Goal: Task Accomplishment & Management: Manage account settings

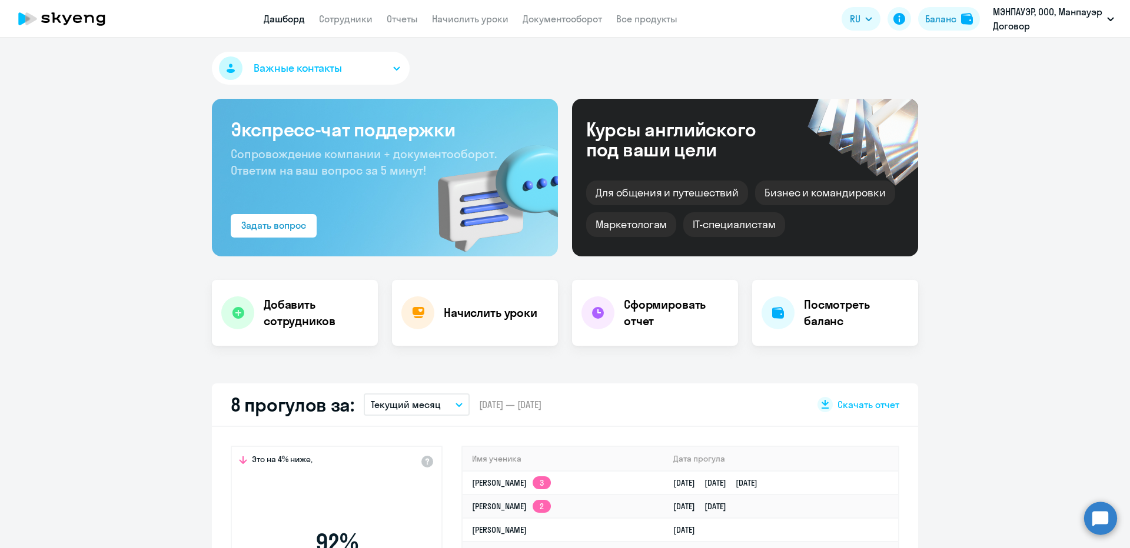
select select "30"
click at [358, 16] on link "Сотрудники" at bounding box center [346, 19] width 54 height 12
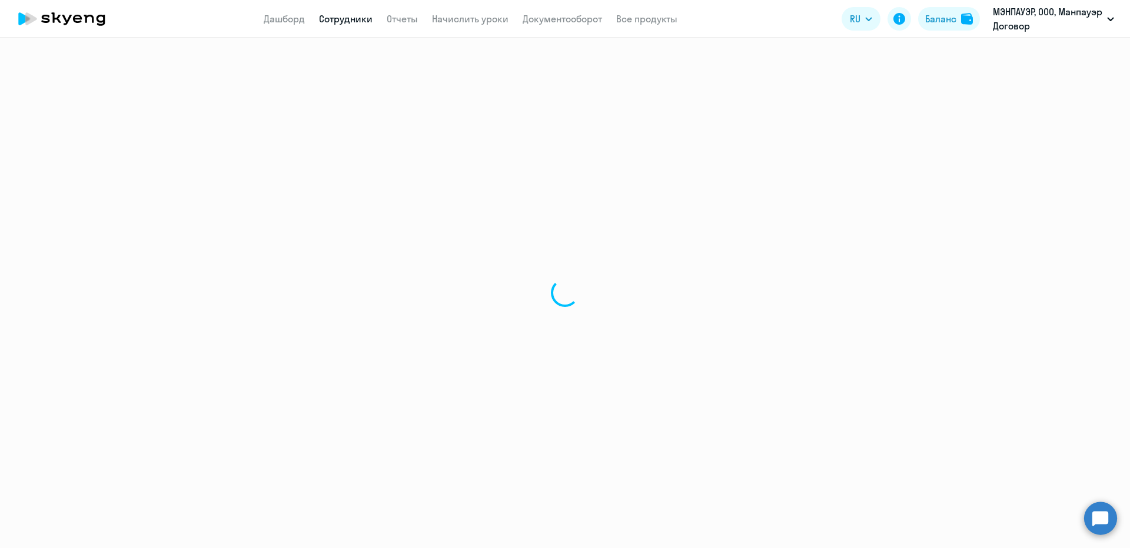
select select "30"
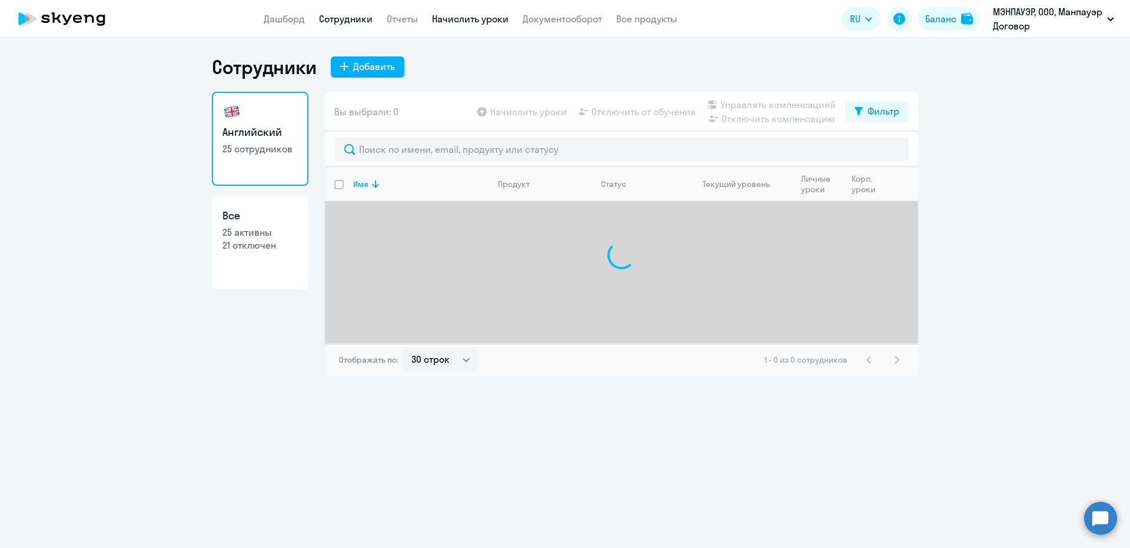
click at [457, 23] on link "Начислить уроки" at bounding box center [470, 19] width 76 height 12
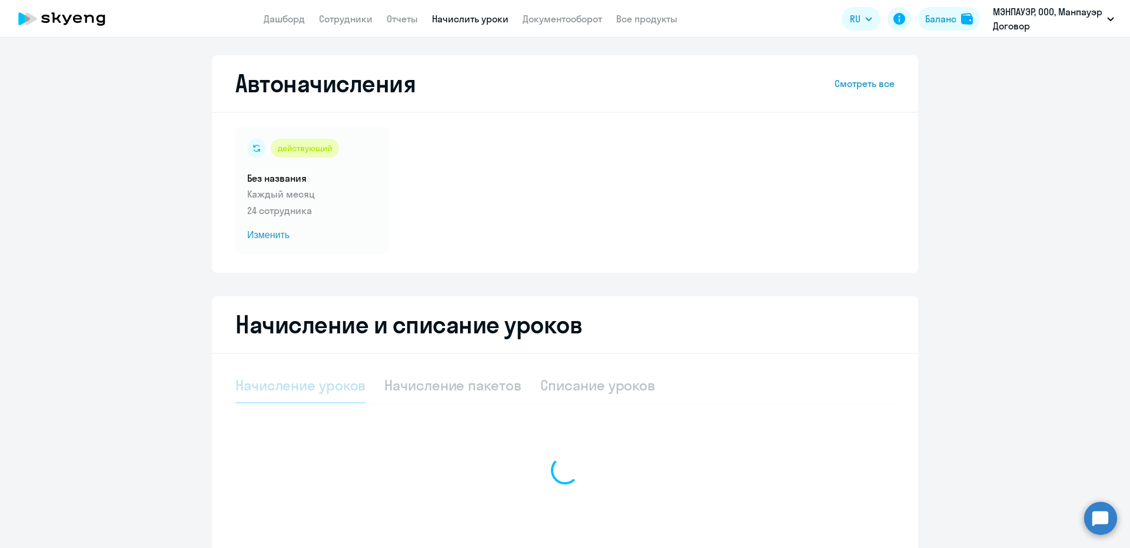
select select "10"
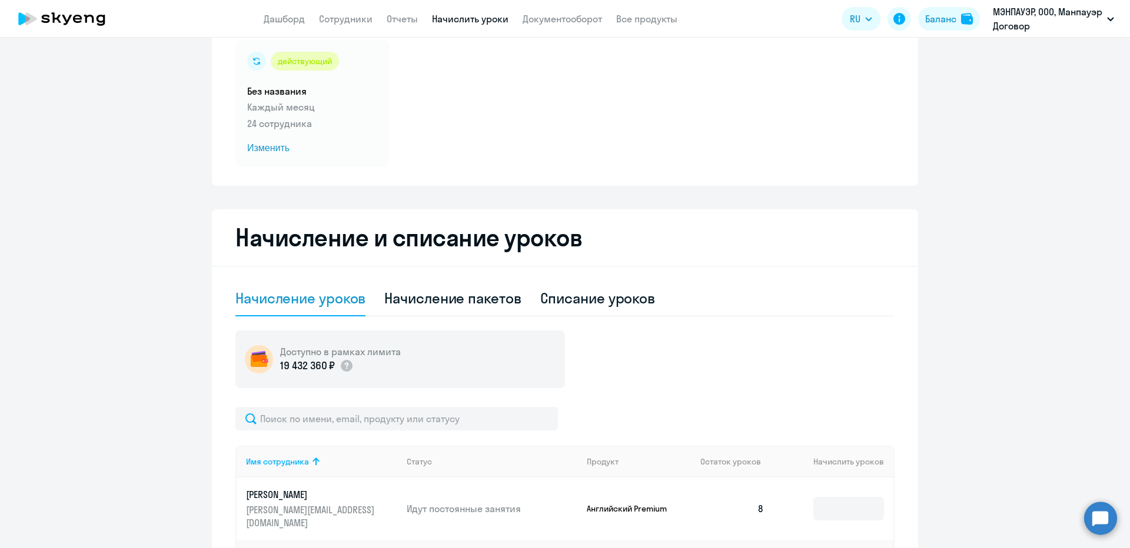
scroll to position [177, 0]
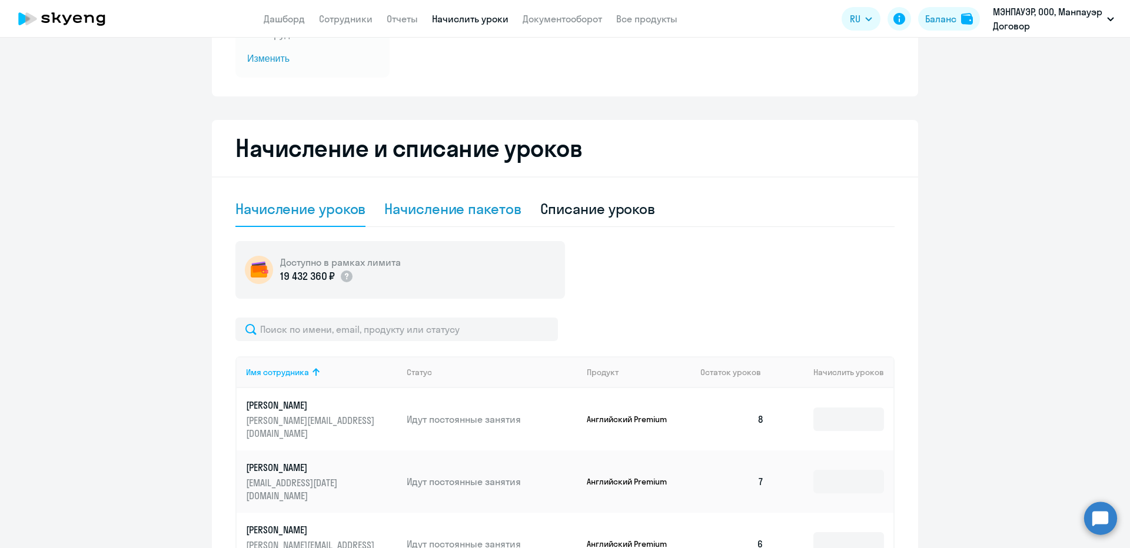
click at [394, 214] on div "Начисление пакетов" at bounding box center [452, 208] width 137 height 19
select select "10"
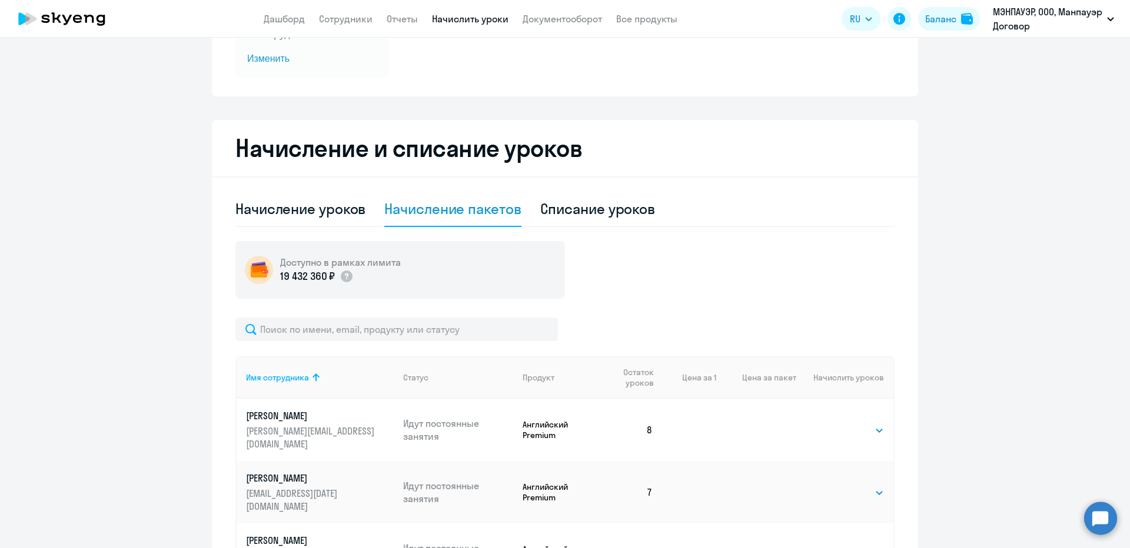
click at [351, 331] on input "text" at bounding box center [396, 330] width 322 height 24
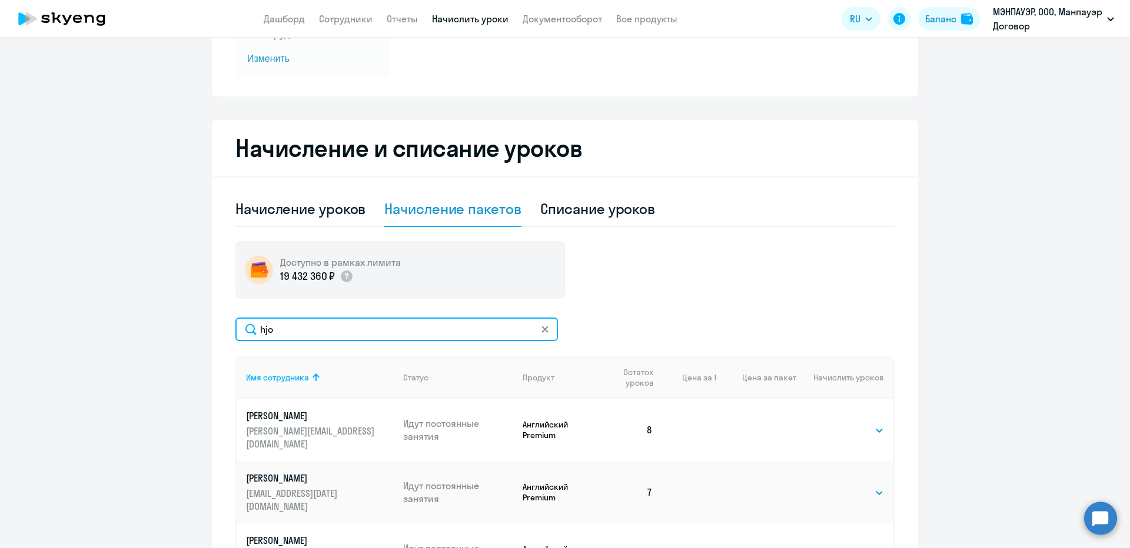
type input "hjob"
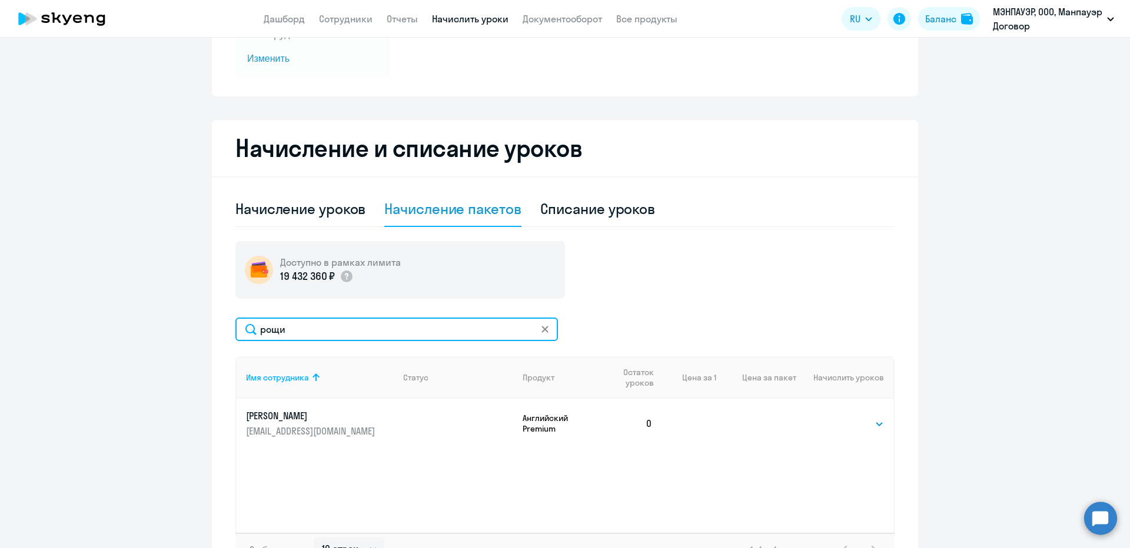
type input "рощи"
drag, startPoint x: 833, startPoint y: 432, endPoint x: 842, endPoint y: 428, distance: 9.7
click at [841, 428] on td "Выбрать 4 8 16 32 64 Выбрать" at bounding box center [844, 423] width 97 height 49
click at [844, 427] on select "Выбрать 4 8 16 32 64" at bounding box center [859, 424] width 48 height 14
select select "8"
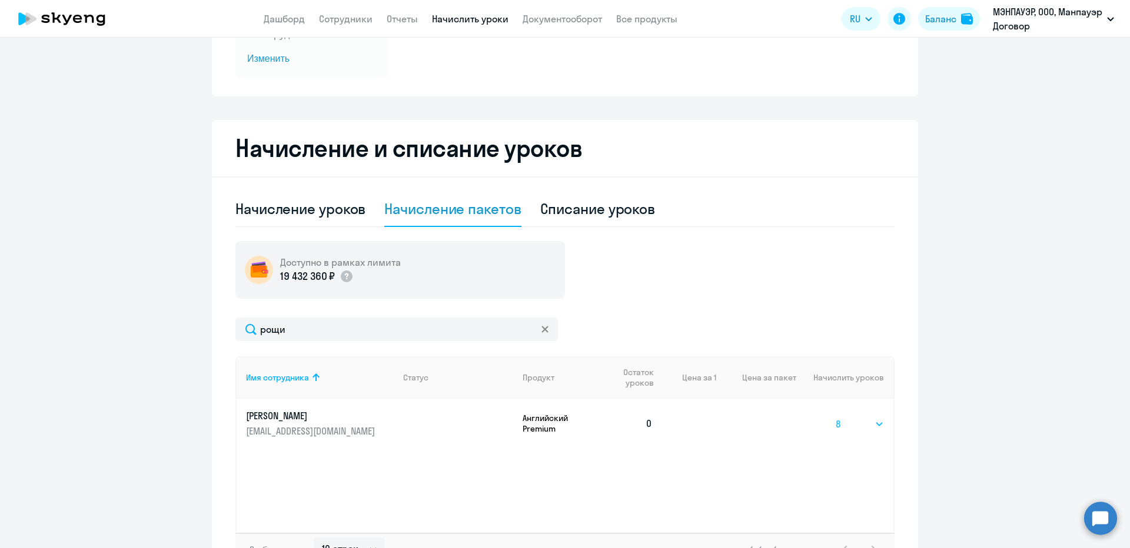
click at [835, 417] on select "Выбрать 4 8 16 32 64" at bounding box center [859, 424] width 48 height 14
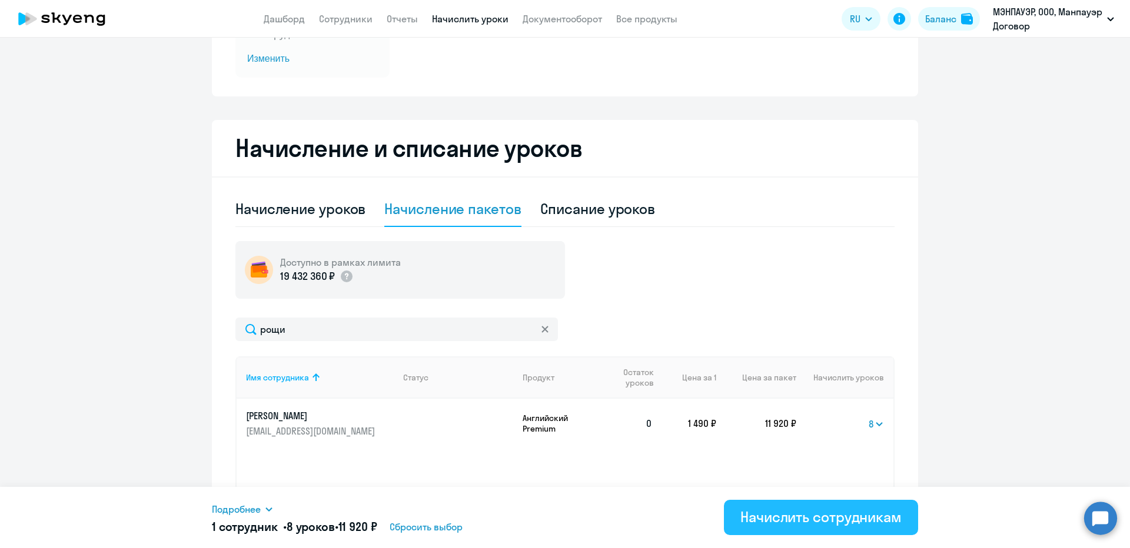
click at [835, 520] on div "Начислить сотрудникам" at bounding box center [820, 517] width 161 height 19
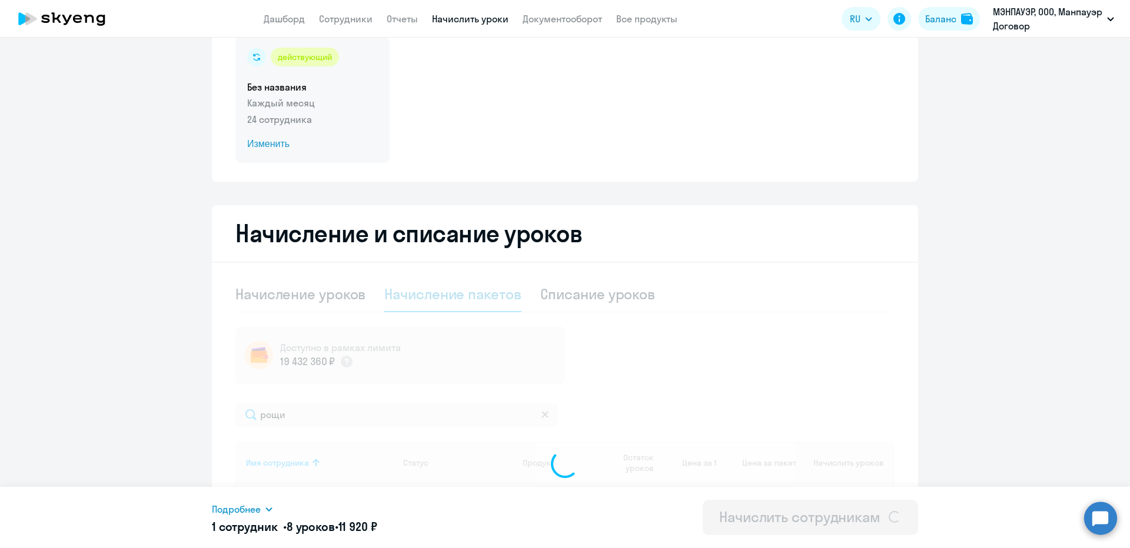
scroll to position [0, 0]
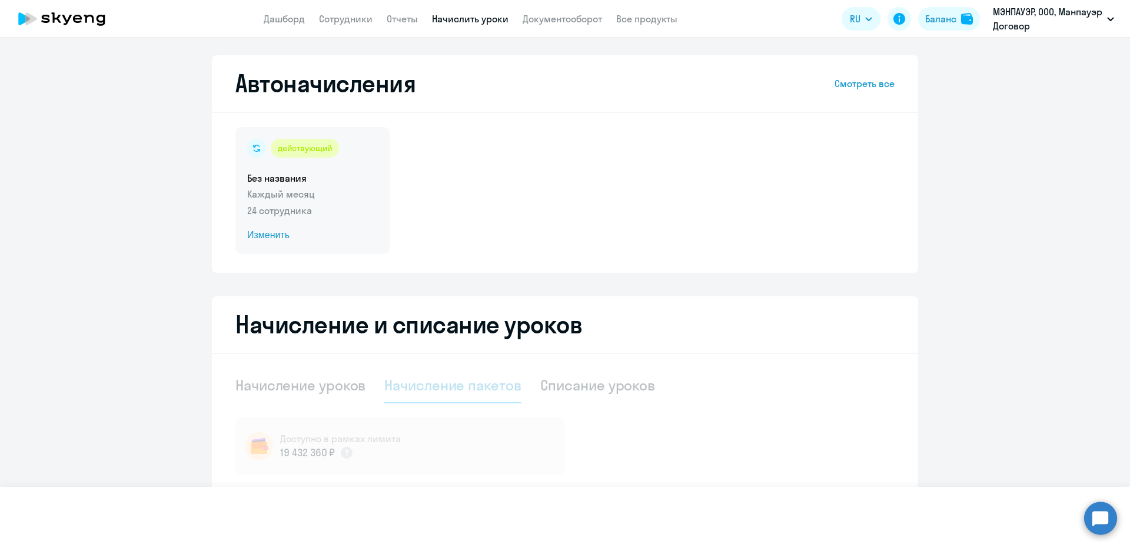
select select
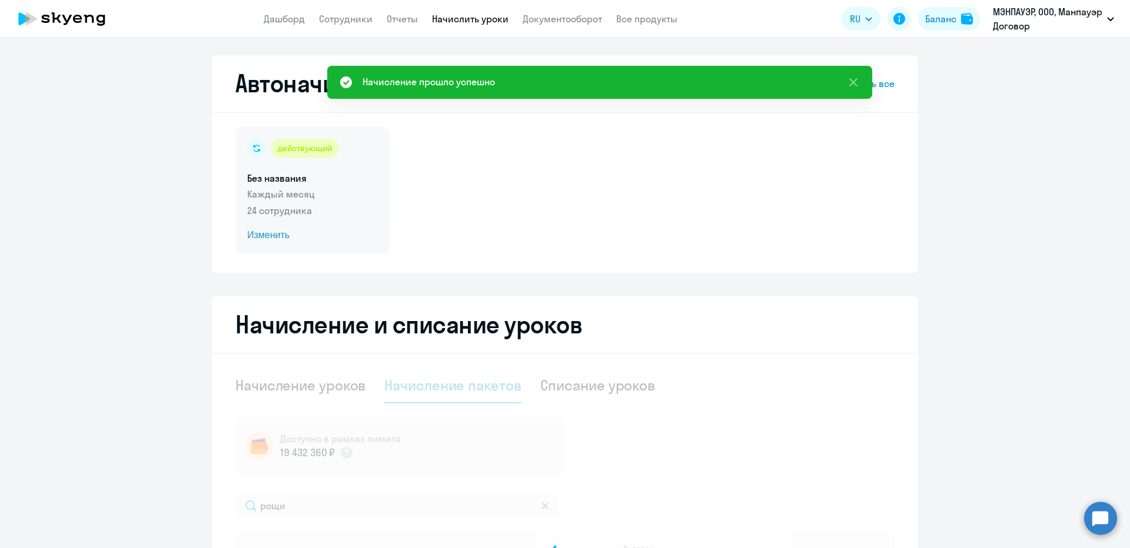
click at [301, 182] on h5 "Без названия" at bounding box center [312, 178] width 131 height 13
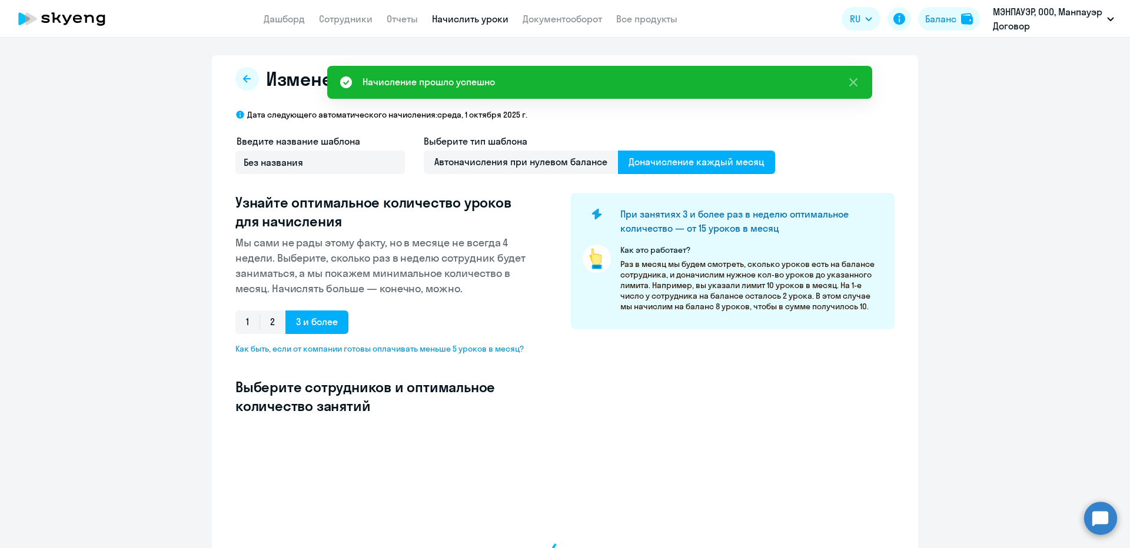
select select "10"
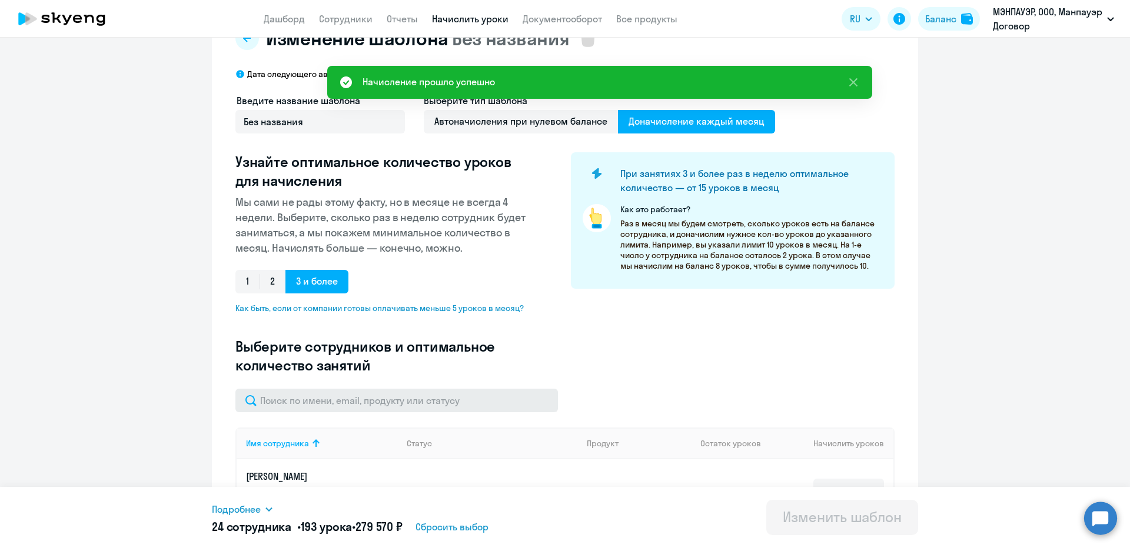
scroll to position [59, 0]
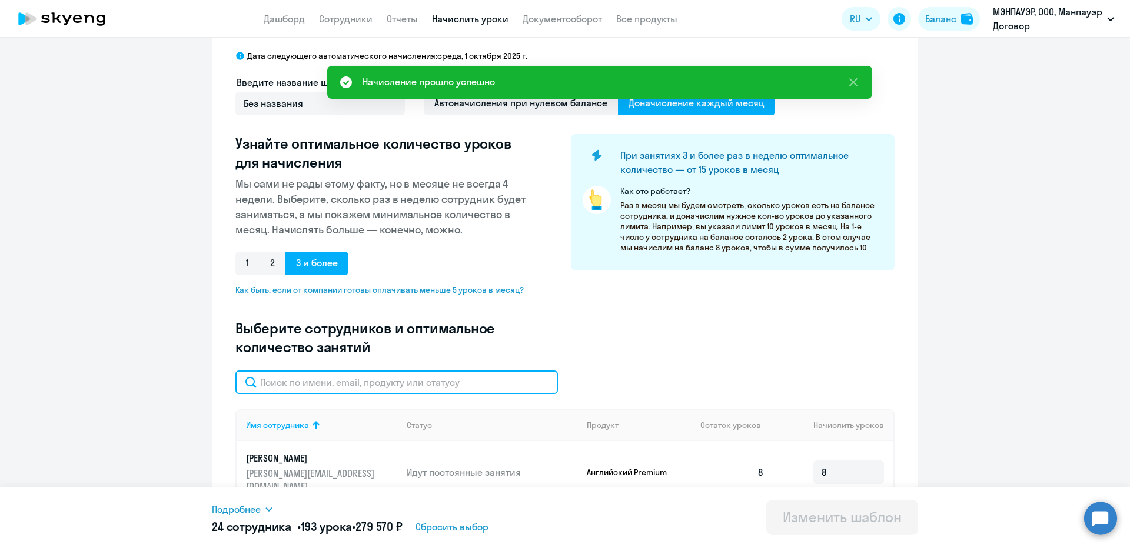
click at [340, 379] on input "text" at bounding box center [396, 383] width 322 height 24
type input "о"
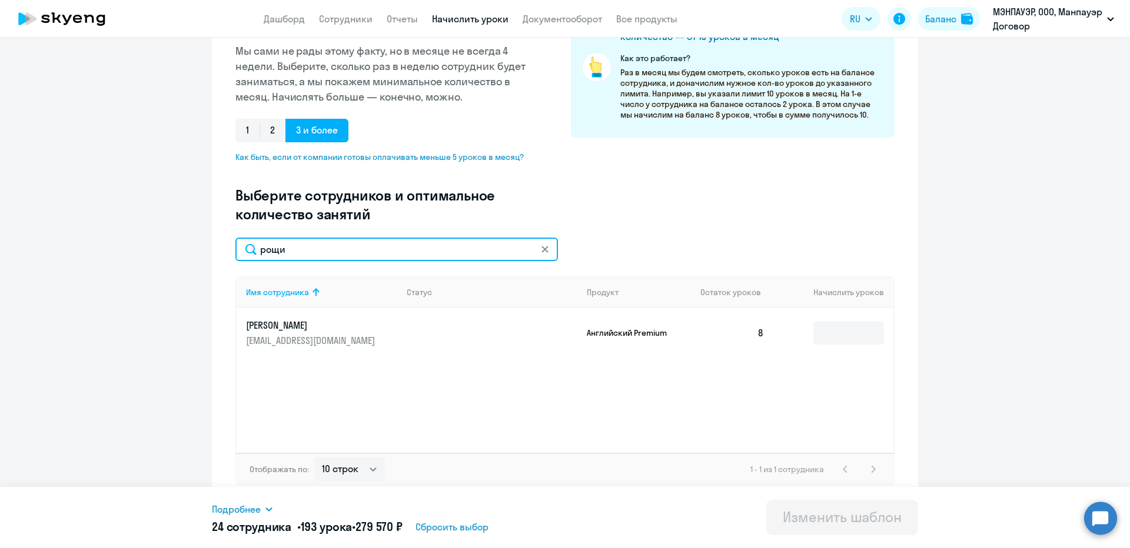
scroll to position [195, 0]
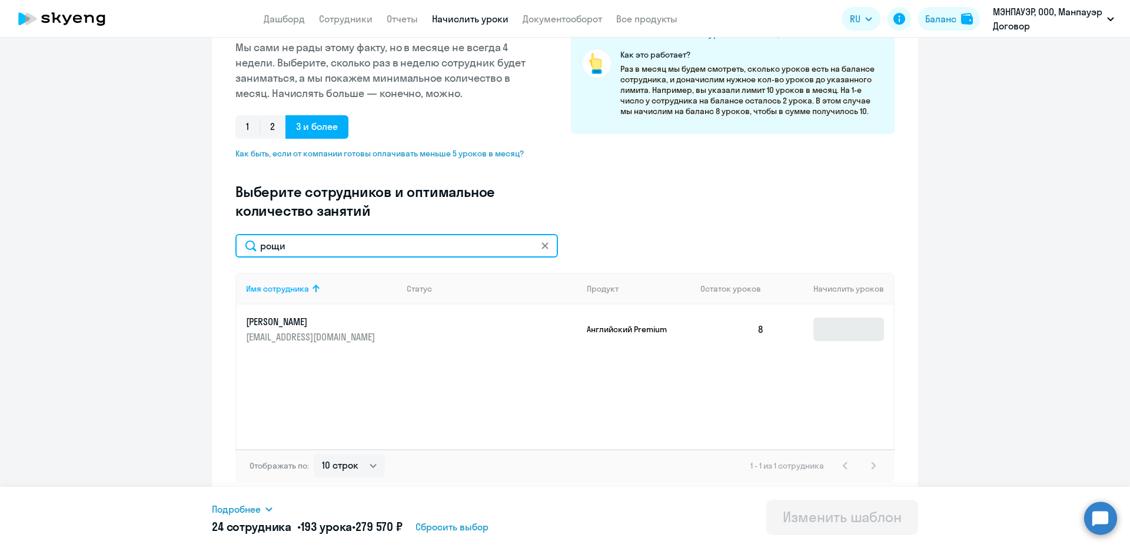
type input "рощи"
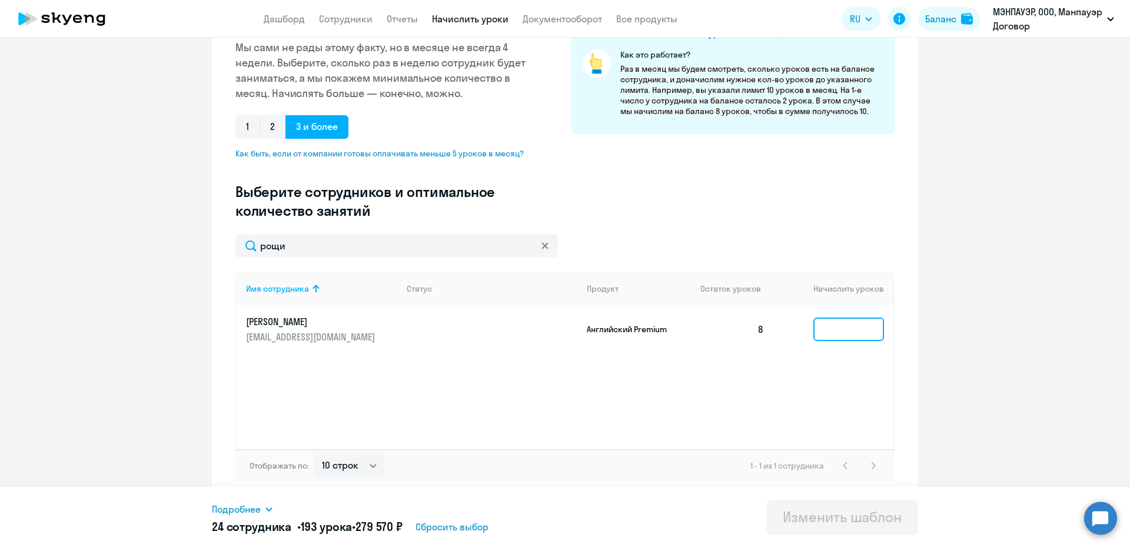
click at [857, 337] on input at bounding box center [848, 330] width 71 height 24
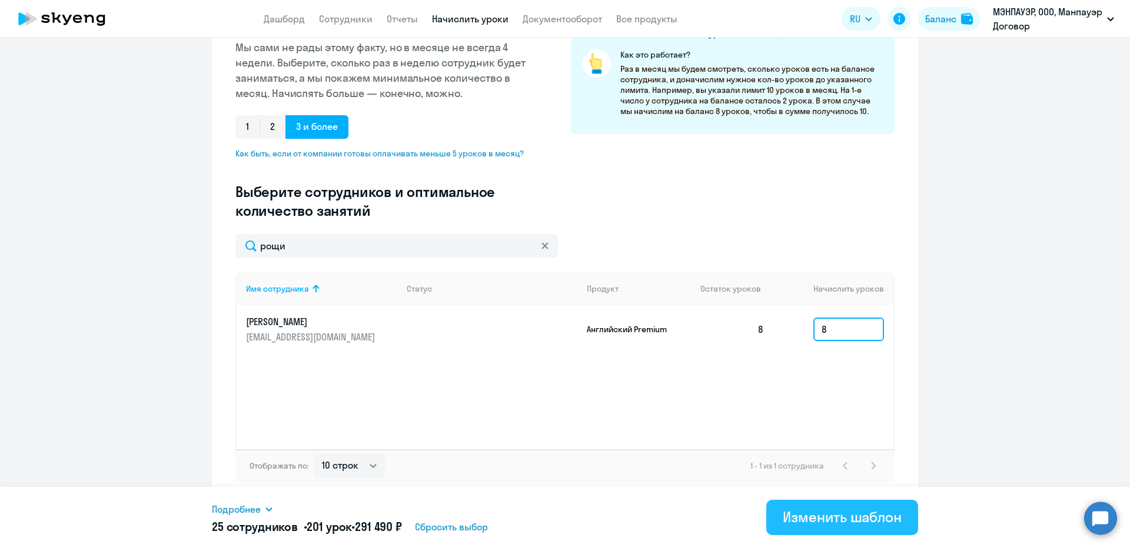
type input "8"
click at [857, 505] on button "Изменить шаблон" at bounding box center [842, 517] width 152 height 35
